Goal: Information Seeking & Learning: Learn about a topic

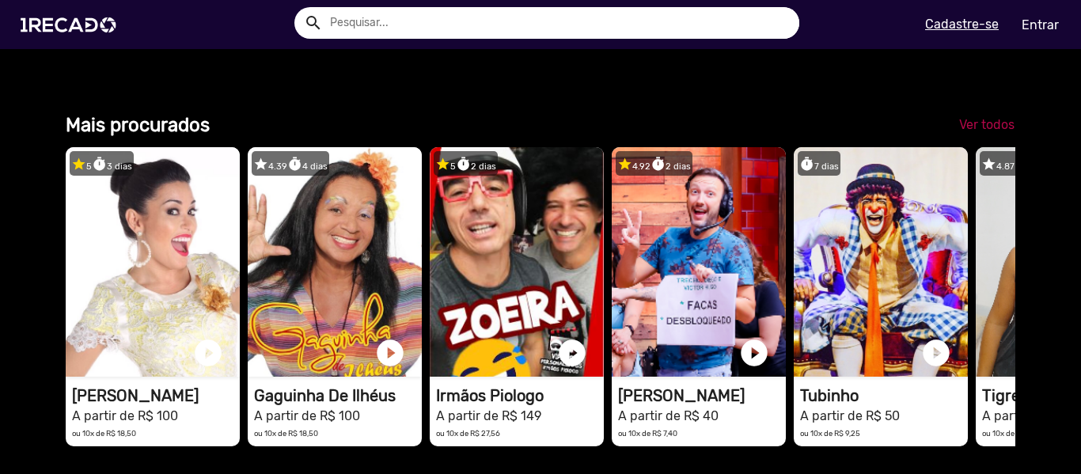
click at [983, 132] on span "Ver todos" at bounding box center [986, 124] width 55 height 15
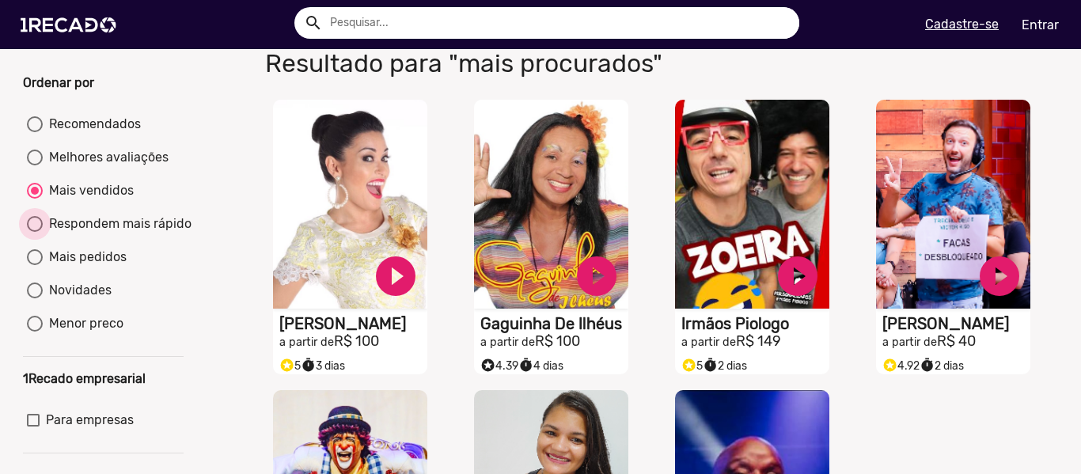
click at [85, 233] on div "Respondem mais rápido" at bounding box center [117, 223] width 149 height 19
click at [35, 233] on input "Respondem mais rápido" at bounding box center [34, 232] width 1 height 1
radio input "true"
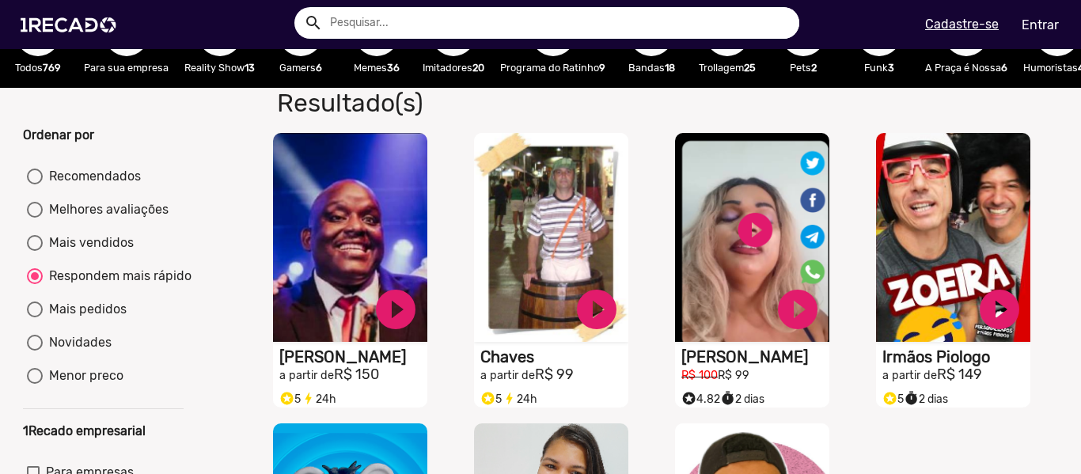
click at [88, 219] on div "Melhores avaliações" at bounding box center [106, 209] width 126 height 19
click at [35, 218] on input "Melhores avaliações" at bounding box center [34, 218] width 1 height 1
radio input "true"
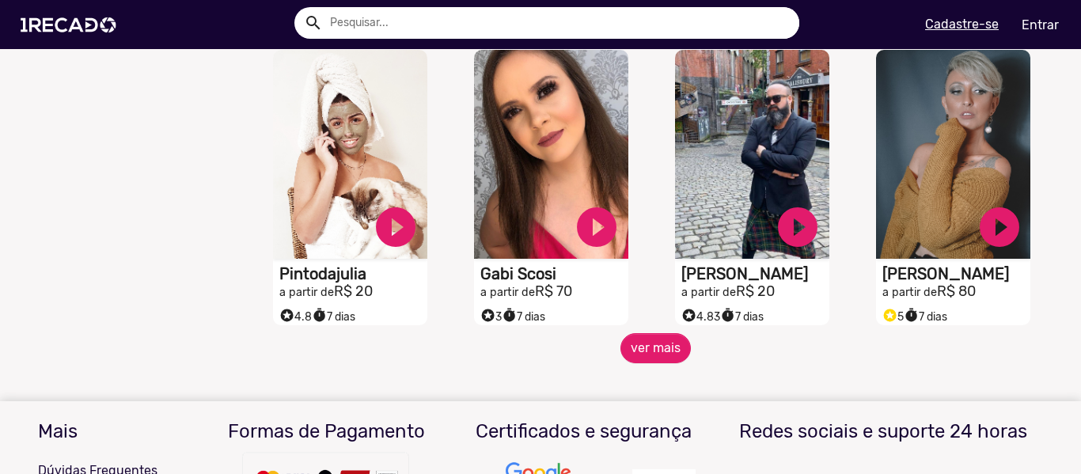
scroll to position [1319, 0]
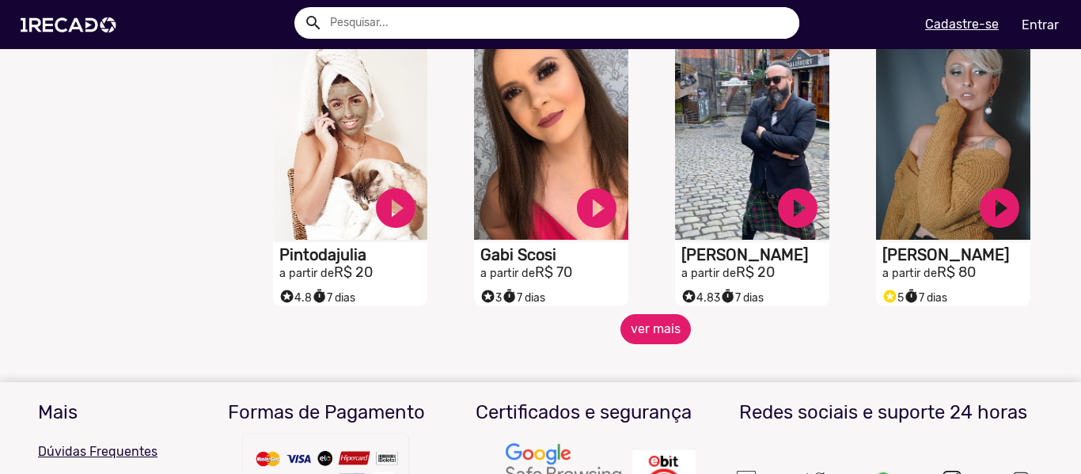
click at [674, 343] on button "ver mais" at bounding box center [656, 329] width 70 height 30
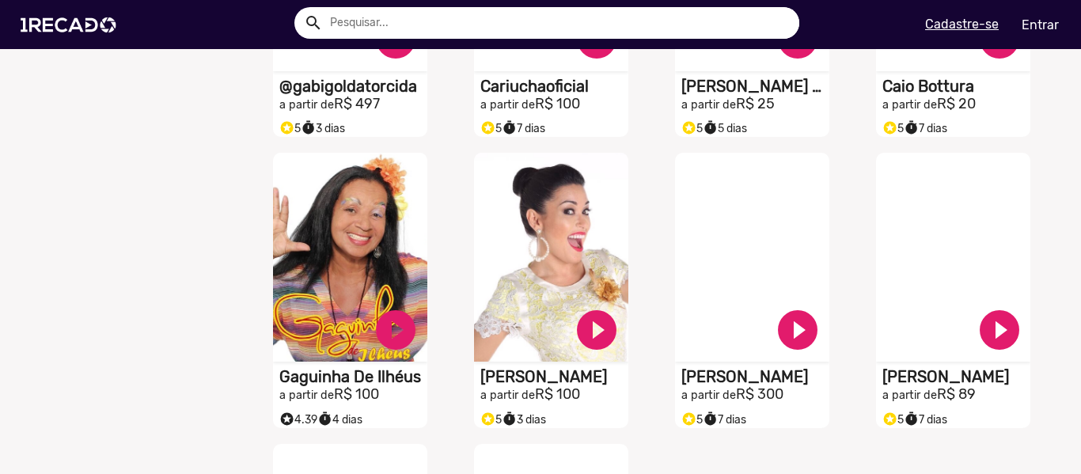
scroll to position [1846, 0]
